Goal: Use online tool/utility: Utilize a website feature to perform a specific function

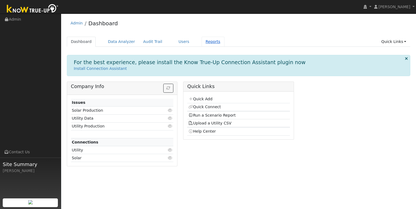
click at [210, 44] on link "Reports" at bounding box center [212, 42] width 23 height 10
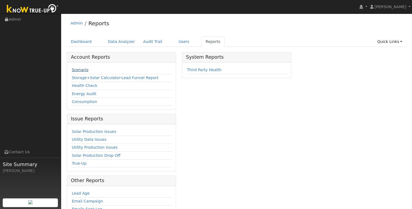
click at [75, 70] on link "Scenario" at bounding box center [80, 70] width 17 height 4
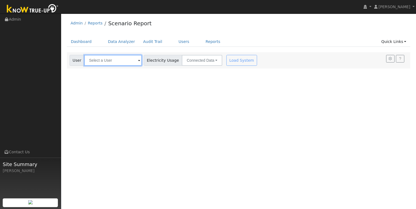
click at [107, 63] on input "text" at bounding box center [113, 60] width 58 height 11
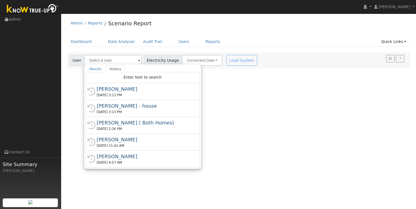
click at [113, 137] on div "[PERSON_NAME]" at bounding box center [145, 139] width 97 height 7
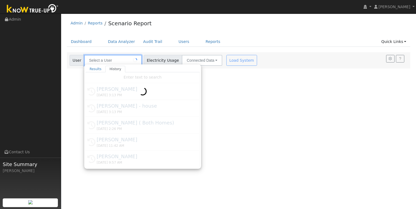
type input "[PERSON_NAME]"
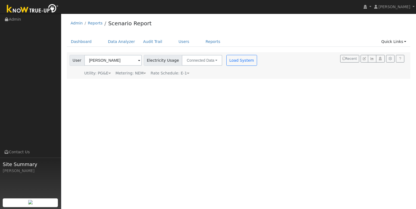
click at [134, 76] on div "User [PERSON_NAME] Account Default Account Default Account [STREET_ADDRESS] Pri…" at bounding box center [238, 65] width 343 height 27
click at [135, 74] on div "Metering: NEM" at bounding box center [130, 73] width 30 height 6
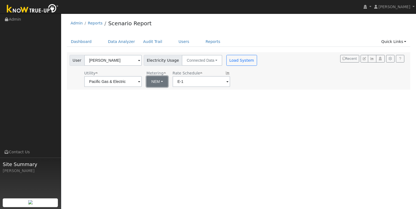
click at [152, 81] on button "NEM" at bounding box center [156, 81] width 21 height 11
click at [152, 100] on link "NBT" at bounding box center [159, 101] width 38 height 8
type input "E-ELEC"
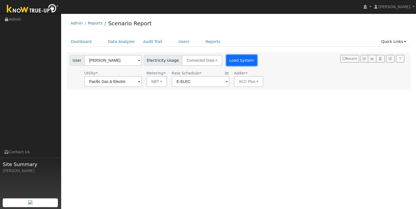
click at [228, 62] on button "Load System" at bounding box center [241, 60] width 31 height 11
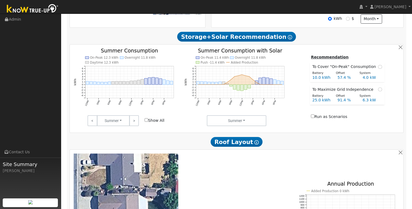
scroll to position [147, 0]
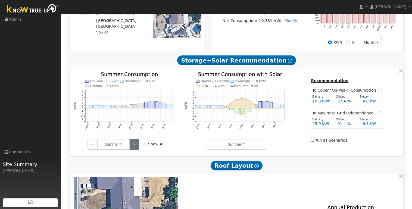
click at [133, 148] on link ">" at bounding box center [134, 144] width 10 height 11
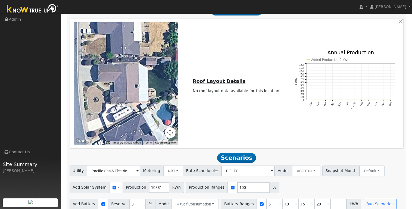
scroll to position [310, 0]
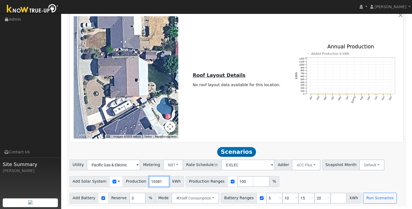
drag, startPoint x: 157, startPoint y: 181, endPoint x: 143, endPoint y: 181, distance: 13.8
click at [143, 181] on div "Add Solar System Use CSV Data Production 10381 kWh" at bounding box center [127, 181] width 114 height 11
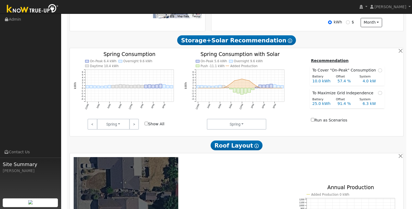
scroll to position [166, 0]
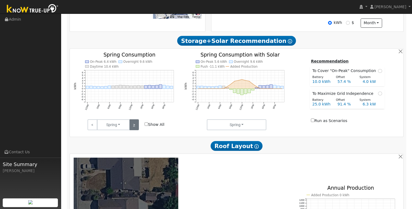
type input "15145"
click at [136, 124] on link ">" at bounding box center [134, 124] width 10 height 11
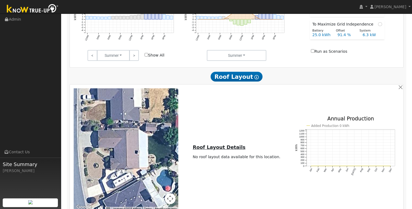
scroll to position [310, 0]
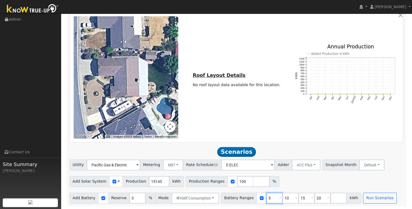
click at [269, 197] on input "5" at bounding box center [274, 198] width 16 height 11
type input "10"
type input "15"
type input "20"
type input "15"
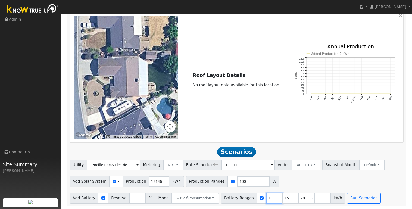
type input "20"
type input "2"
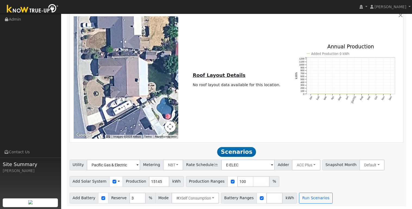
click at [288, 184] on div "Add Solar System Use CSV Data Production 15145 kWh Production Ranges 100 %" at bounding box center [236, 180] width 336 height 13
click at [273, 198] on input "number" at bounding box center [274, 198] width 16 height 11
type input "16"
click at [323, 195] on button "Run Scenarios" at bounding box center [331, 198] width 33 height 11
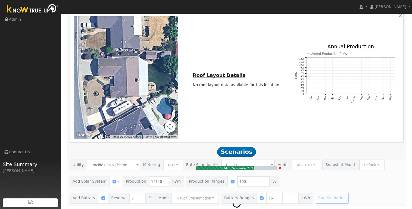
type input "10.1"
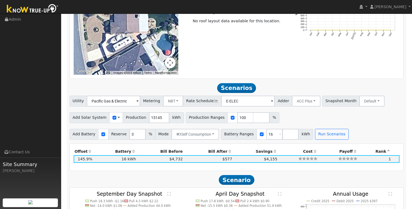
scroll to position [371, 0]
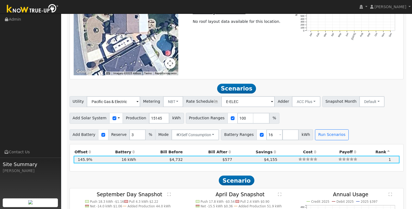
click at [173, 181] on h2 "Scenario" at bounding box center [237, 180] width 334 height 10
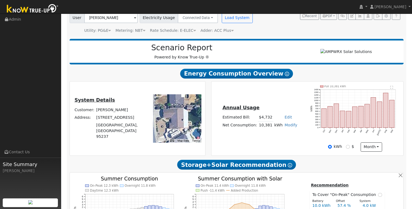
scroll to position [44, 0]
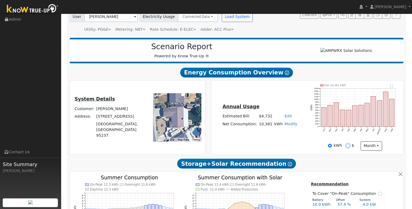
click at [348, 147] on input "$" at bounding box center [348, 146] width 4 height 4
radio input "true"
radio input "false"
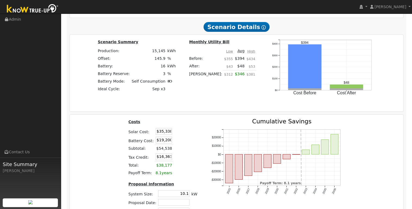
scroll to position [559, 0]
